Goal: Information Seeking & Learning: Learn about a topic

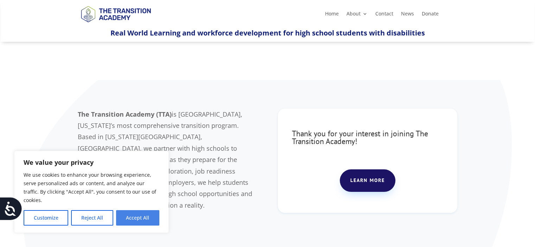
click at [139, 221] on button "Accept All" at bounding box center [137, 217] width 43 height 15
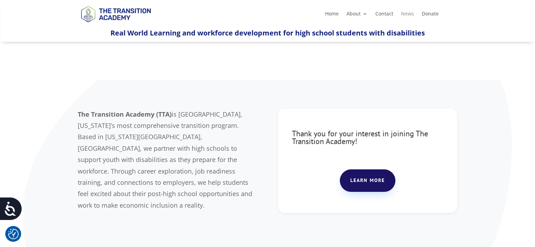
click at [407, 14] on link "News" at bounding box center [407, 15] width 13 height 8
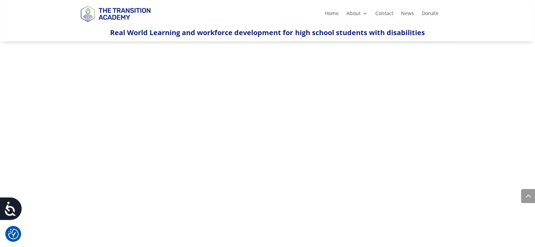
scroll to position [381, 0]
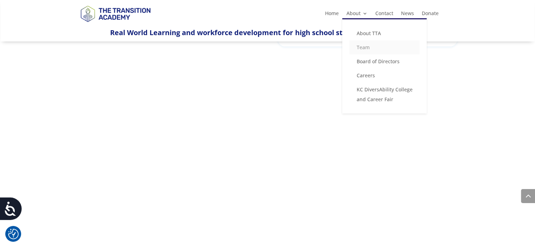
click at [357, 46] on link "Team" at bounding box center [384, 47] width 70 height 14
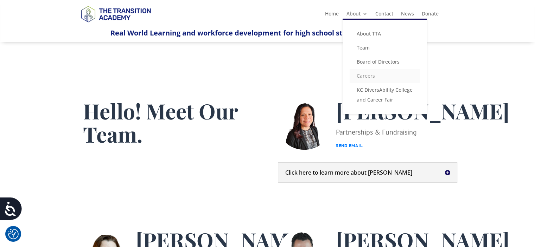
click at [363, 76] on link "Careers" at bounding box center [384, 76] width 70 height 14
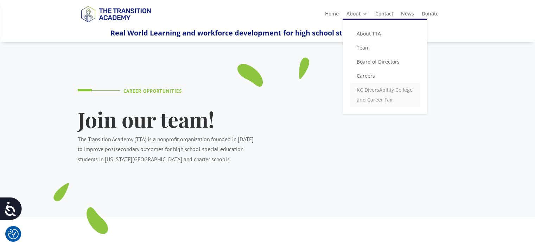
click at [362, 91] on link "KC DiversAbility College and Career Fair" at bounding box center [384, 95] width 70 height 24
